Goal: Transaction & Acquisition: Purchase product/service

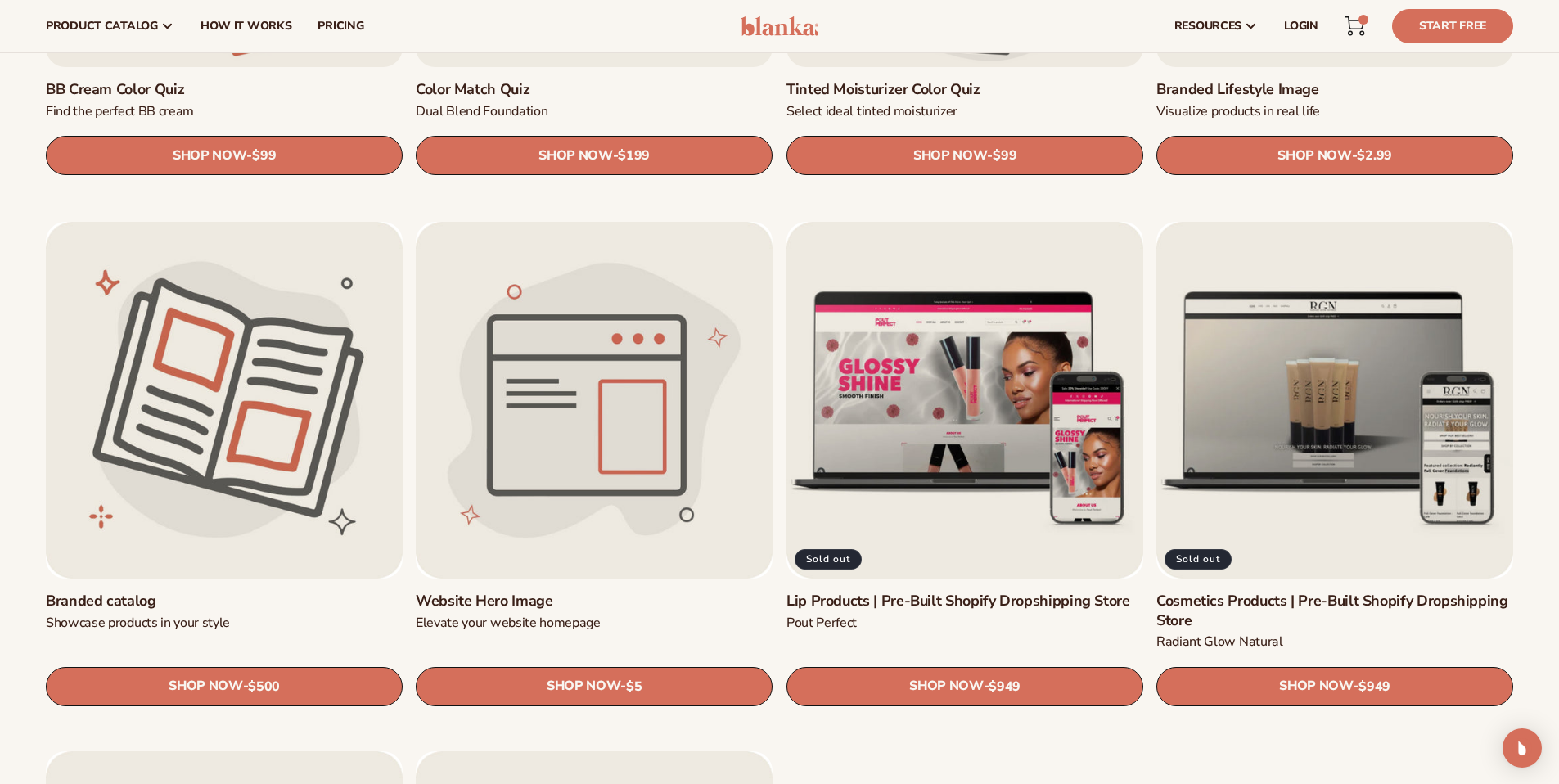
scroll to position [1888, 0]
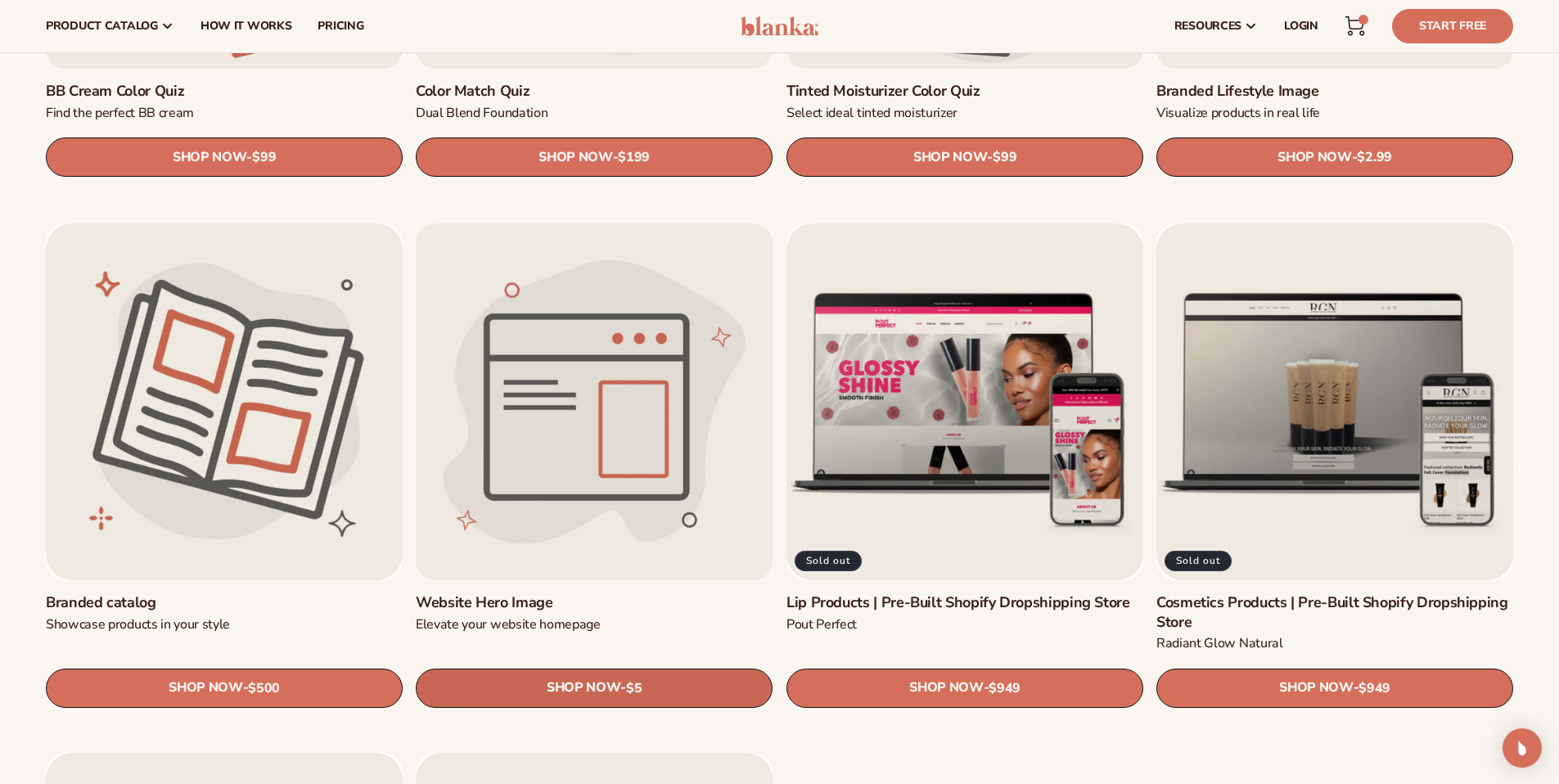
click at [635, 682] on span "$5" at bounding box center [633, 688] width 16 height 16
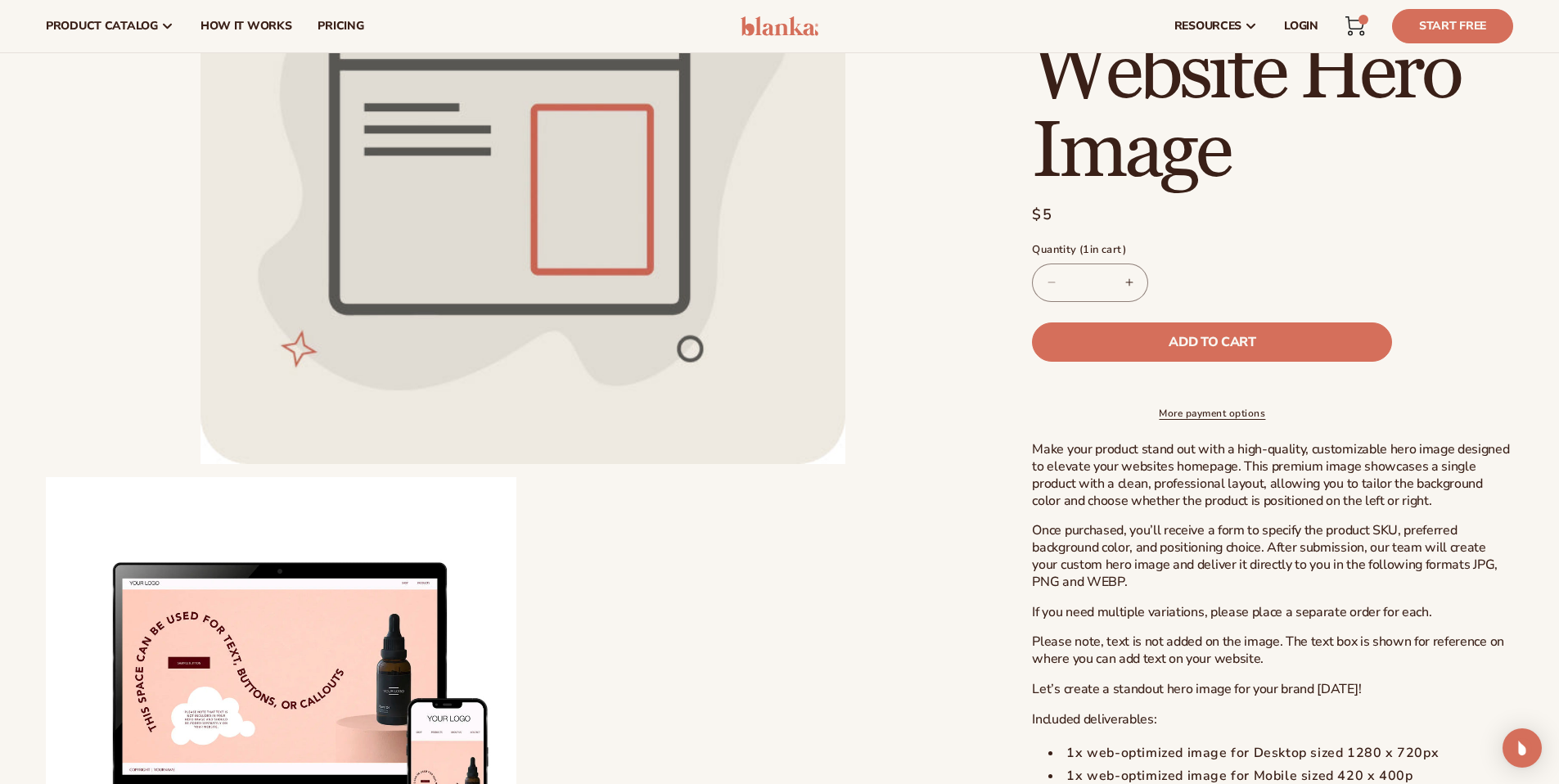
scroll to position [252, 0]
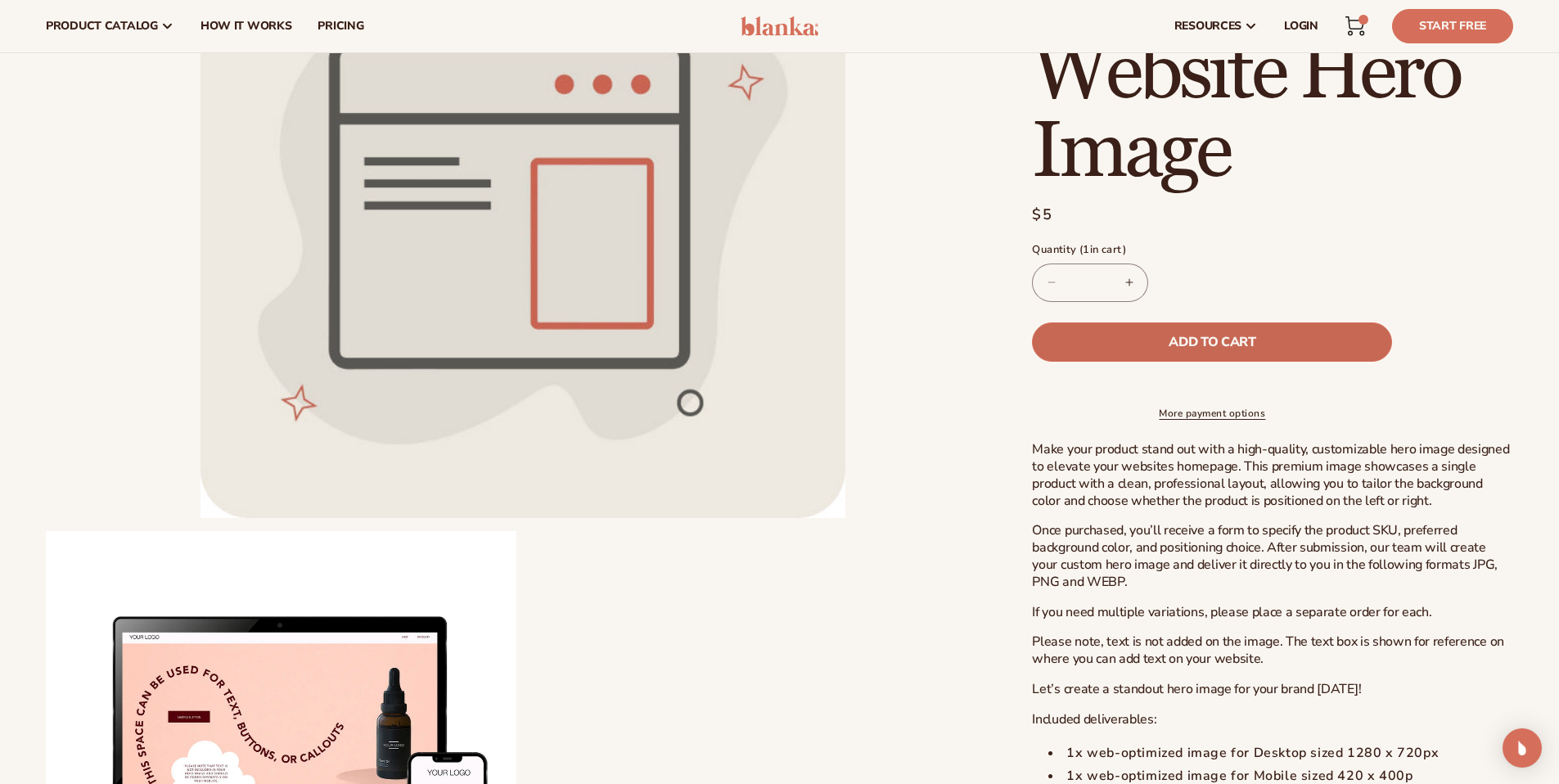
click at [1231, 341] on span "Add to cart" at bounding box center [1213, 342] width 87 height 13
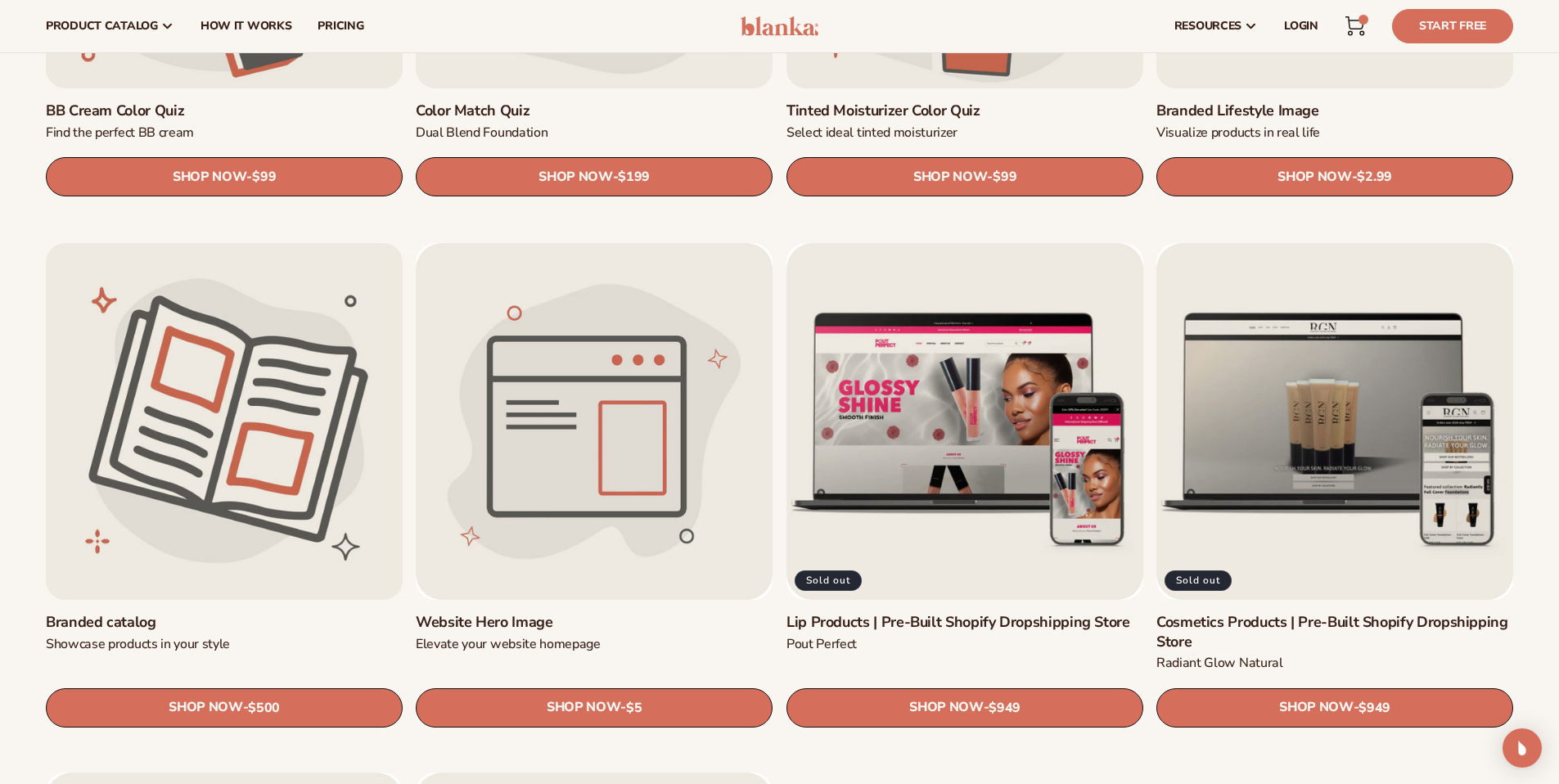
scroll to position [1865, 0]
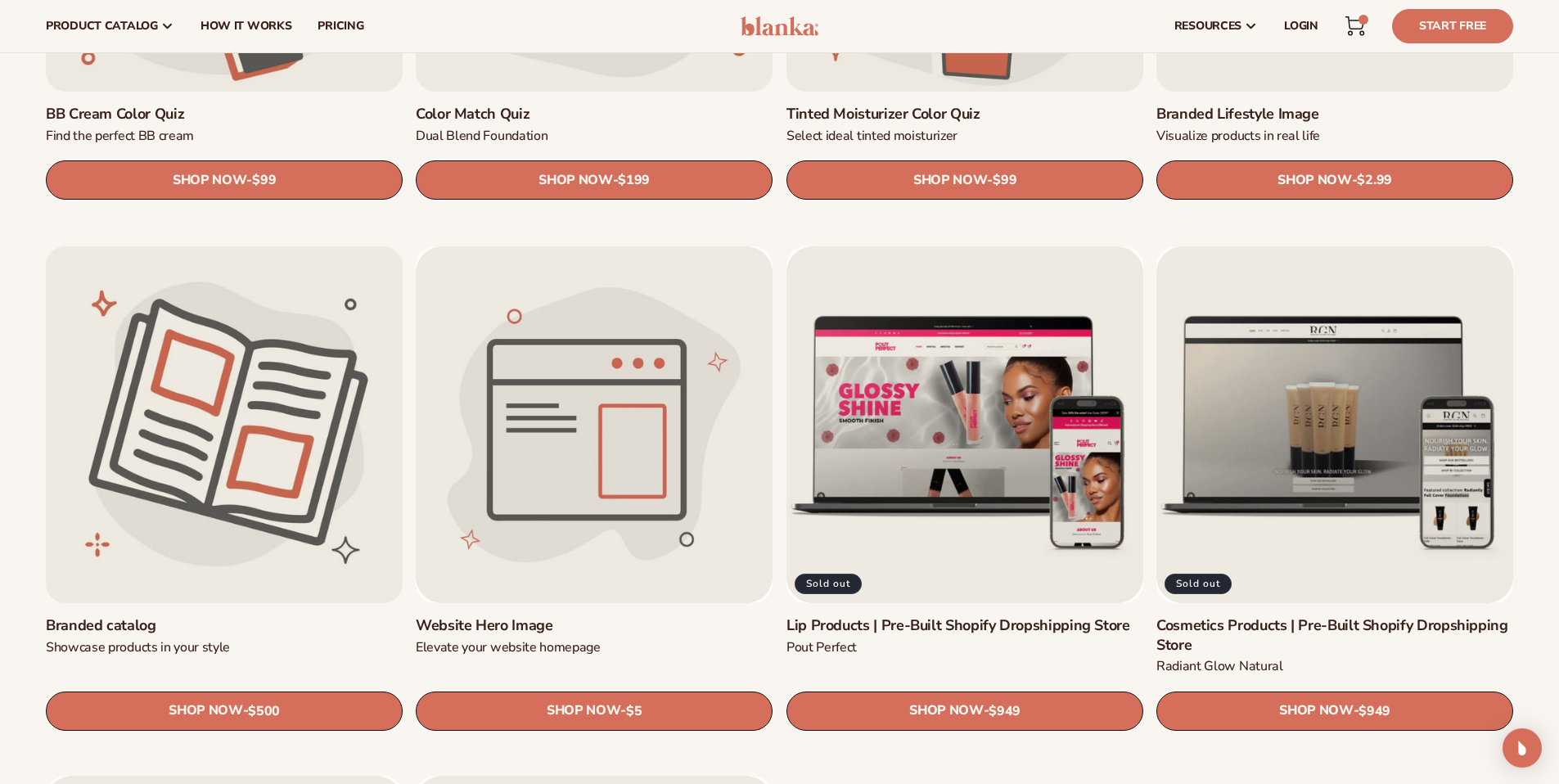
click at [254, 617] on link "Branded catalog" at bounding box center [224, 626] width 356 height 18
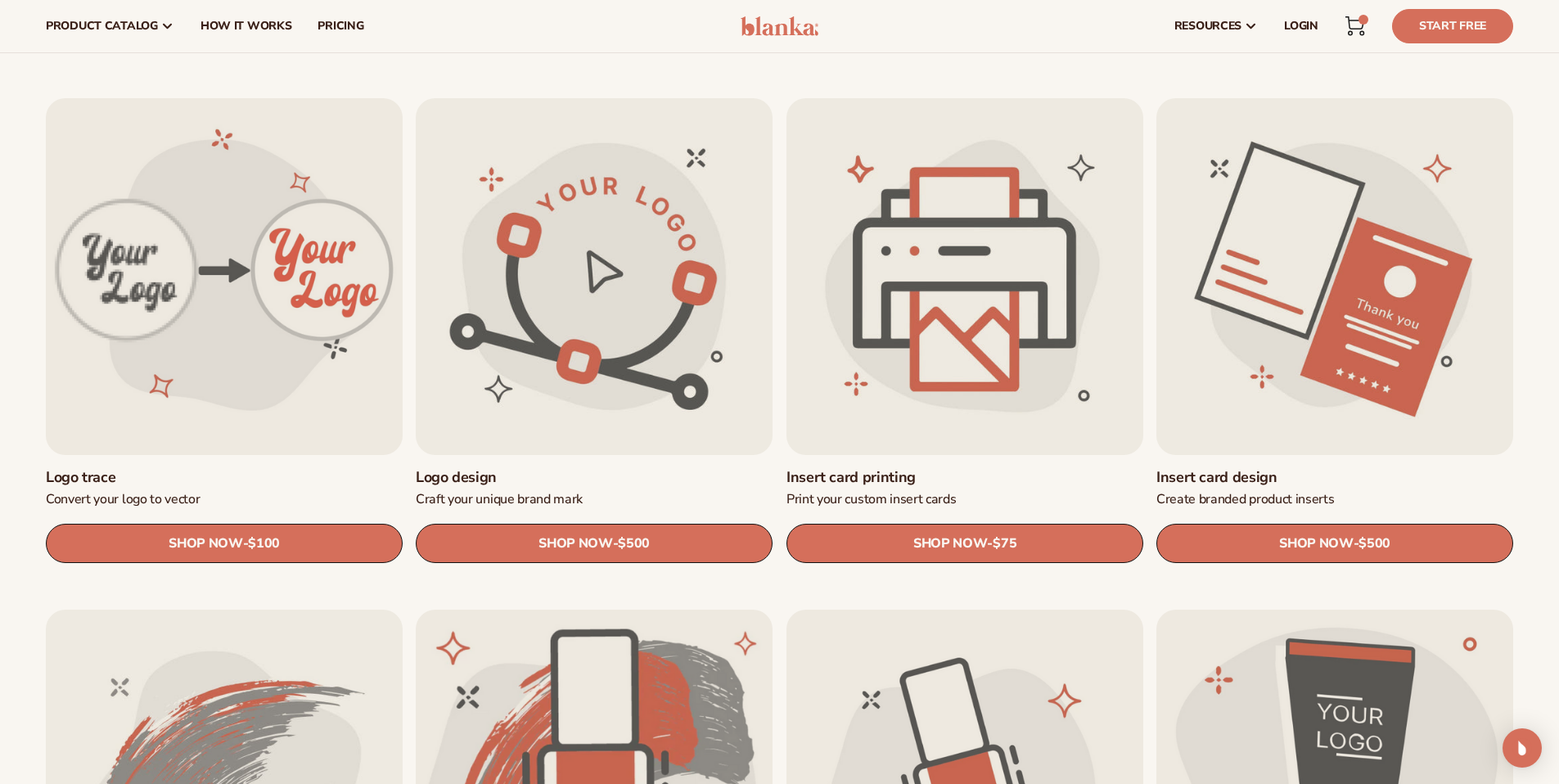
scroll to position [408, 0]
